Goal: Task Accomplishment & Management: Use online tool/utility

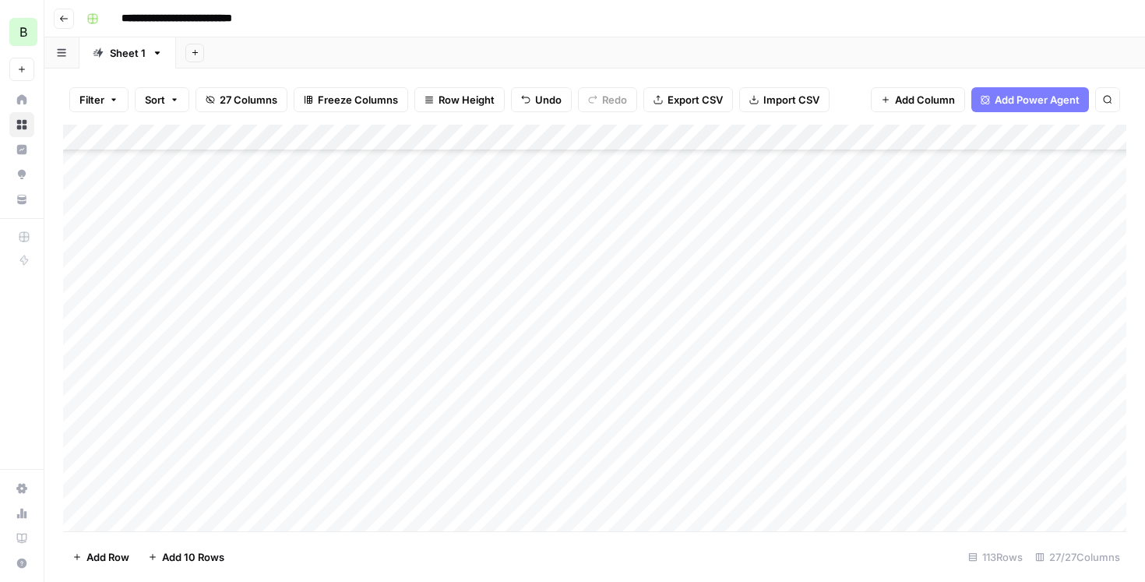
scroll to position [378, 0]
click at [413, 419] on div "Add Column" at bounding box center [595, 328] width 1064 height 407
click at [655, 429] on div "Add Column" at bounding box center [595, 328] width 1064 height 407
type textarea "*"
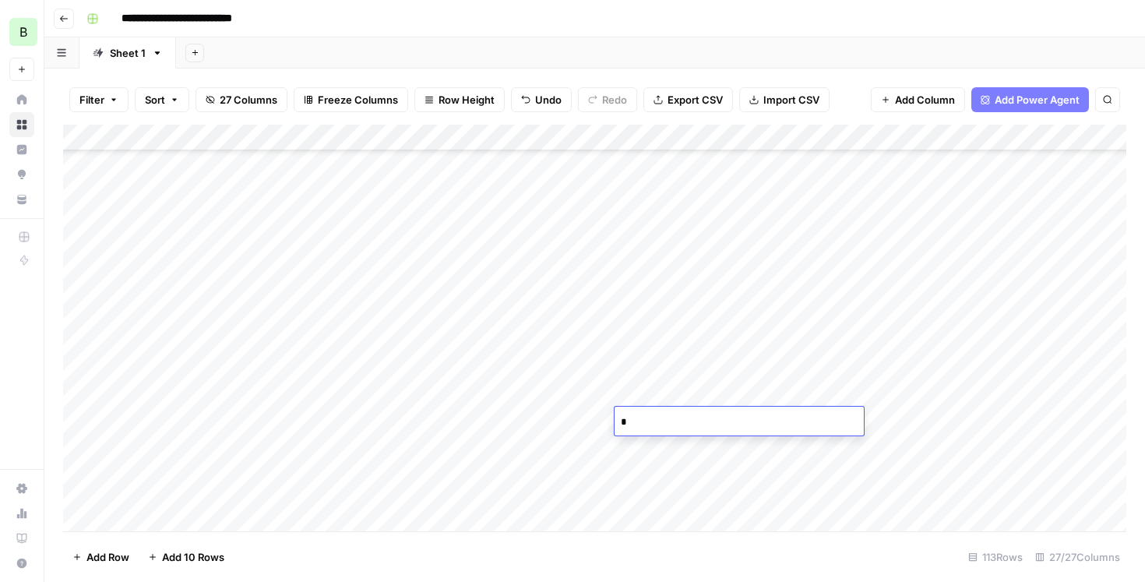
click at [910, 429] on div "Add Column" at bounding box center [595, 328] width 1064 height 407
click at [814, 411] on div "Add Column" at bounding box center [595, 328] width 1064 height 407
click at [412, 447] on div "Add Column" at bounding box center [595, 328] width 1064 height 407
click at [659, 446] on div "Add Column" at bounding box center [595, 328] width 1064 height 407
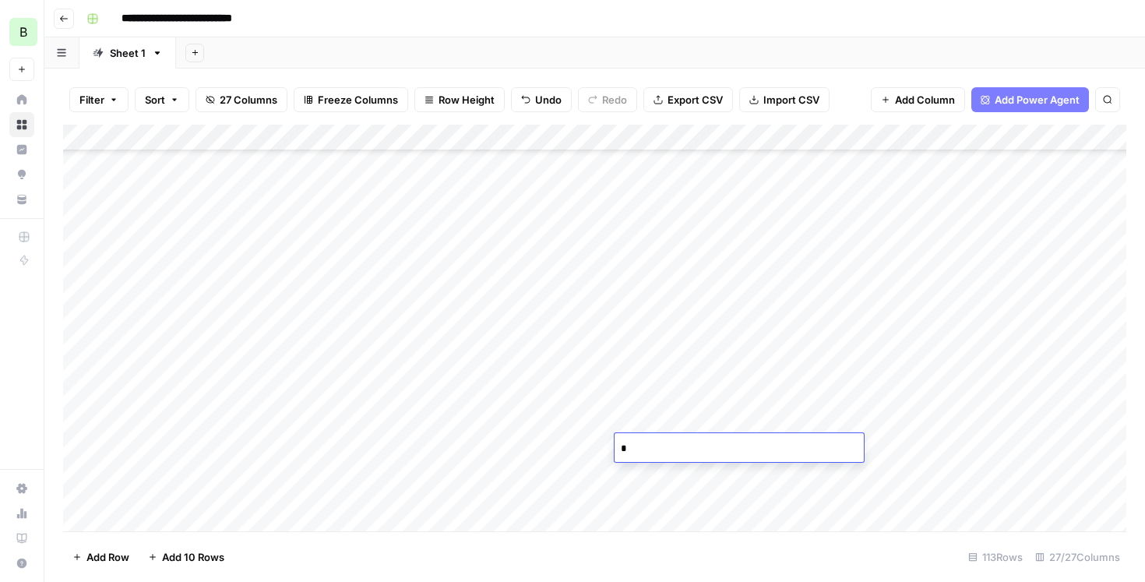
click at [659, 446] on textarea "*" at bounding box center [739, 449] width 249 height 22
type textarea "*"
click at [648, 474] on div "Add Column" at bounding box center [595, 328] width 1064 height 407
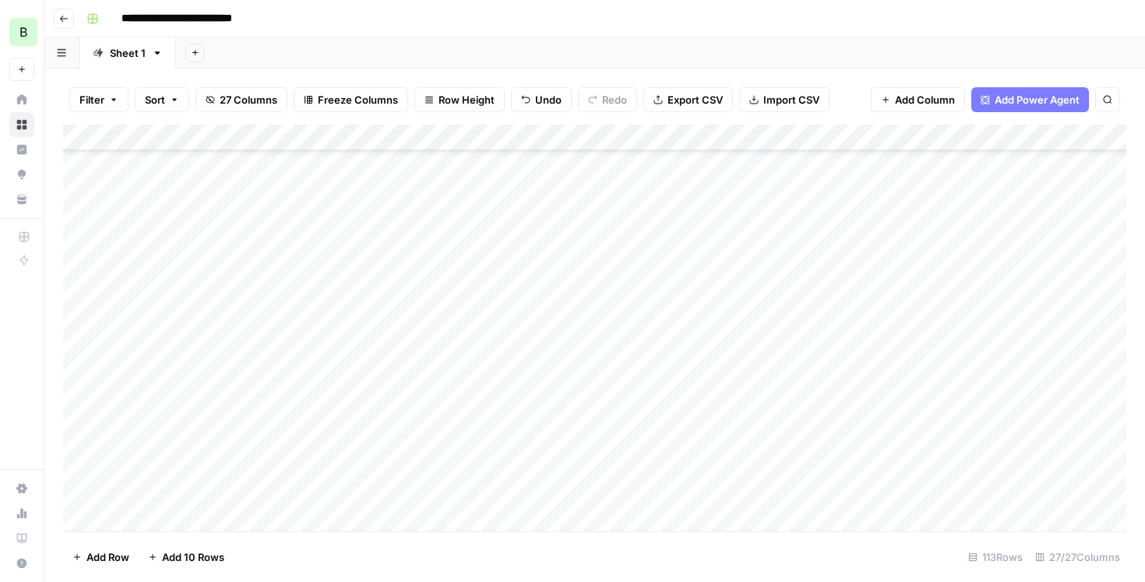
scroll to position [471, 0]
click at [409, 381] on div "Add Column" at bounding box center [595, 328] width 1064 height 407
click at [640, 383] on div "Add Column" at bounding box center [595, 328] width 1064 height 407
click at [641, 406] on div "Add Column" at bounding box center [595, 328] width 1064 height 407
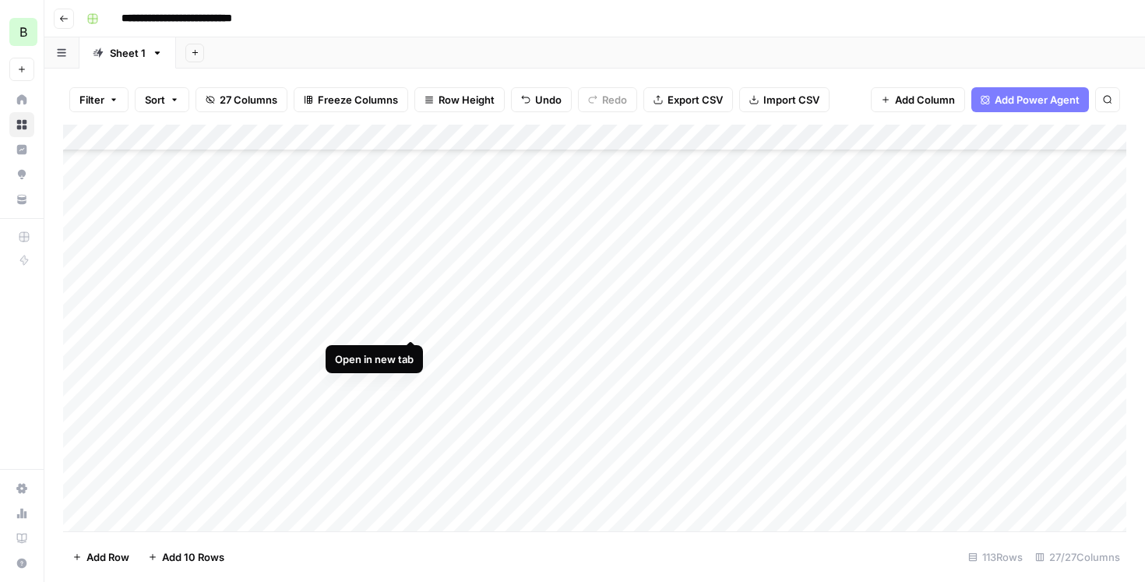
click at [410, 325] on div "Add Column" at bounding box center [595, 328] width 1064 height 407
click at [415, 319] on div "Add Column" at bounding box center [595, 328] width 1064 height 407
